Goal: Connect with others: Connect with others

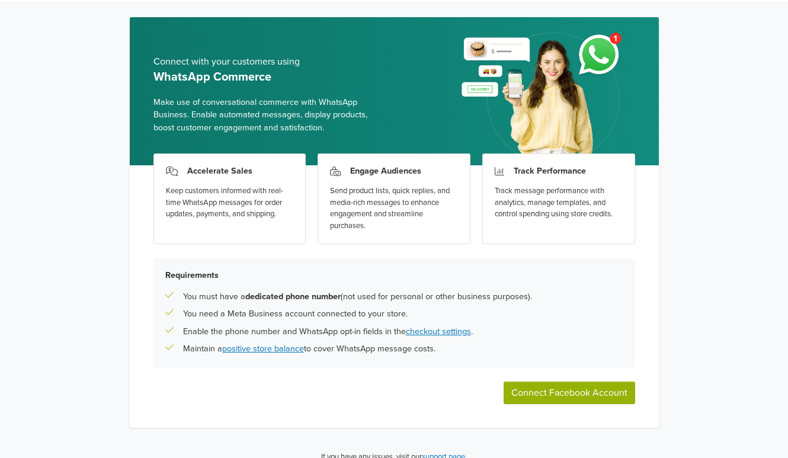
scroll to position [46, 0]
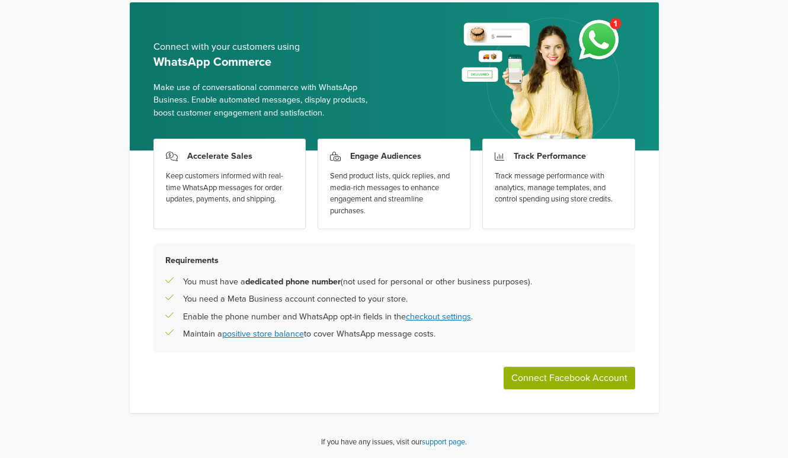
click at [576, 375] on button "Connect Facebook Account" at bounding box center [570, 378] width 132 height 23
click at [600, 382] on button "Connect Facebook Account" at bounding box center [570, 378] width 132 height 23
click at [566, 379] on button "Connect Facebook Account" at bounding box center [570, 378] width 132 height 23
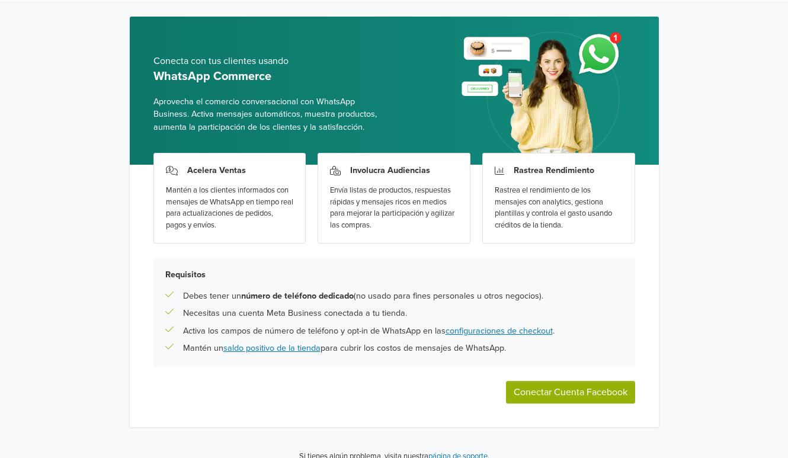
scroll to position [46, 0]
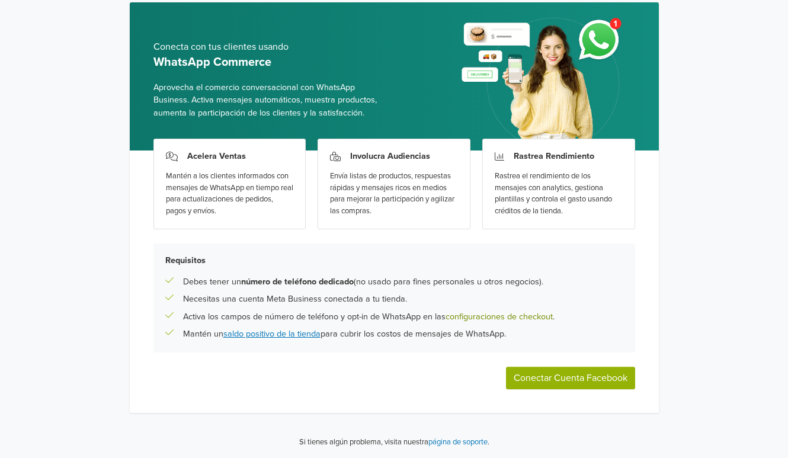
click at [501, 315] on link "configuraciones de checkout" at bounding box center [499, 317] width 107 height 10
click at [581, 383] on button "Conectar Cuenta Facebook" at bounding box center [570, 378] width 129 height 23
click at [596, 381] on button "Conectar Cuenta Facebook" at bounding box center [570, 378] width 129 height 23
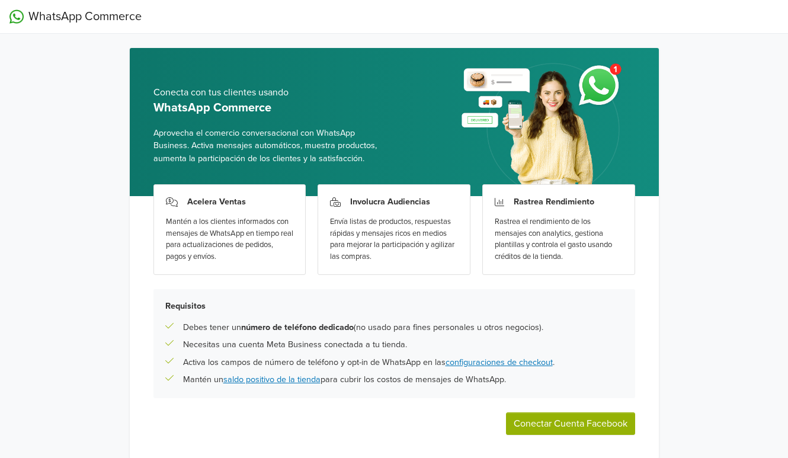
scroll to position [46, 0]
